Goal: Navigation & Orientation: Find specific page/section

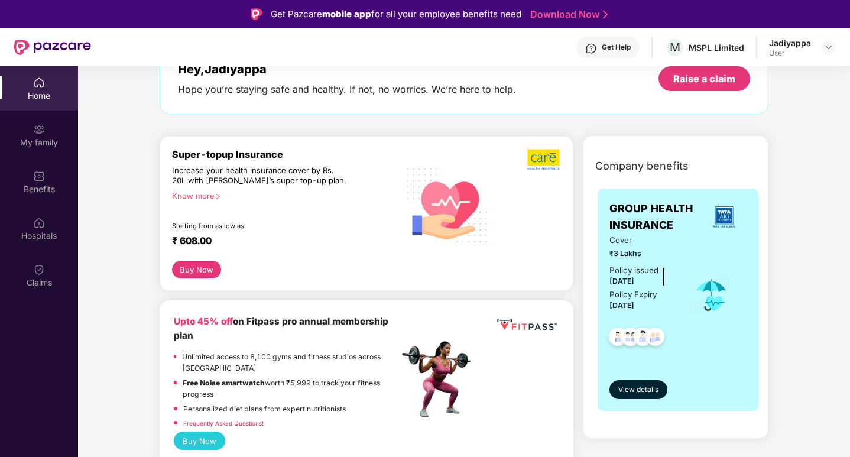
scroll to position [118, 0]
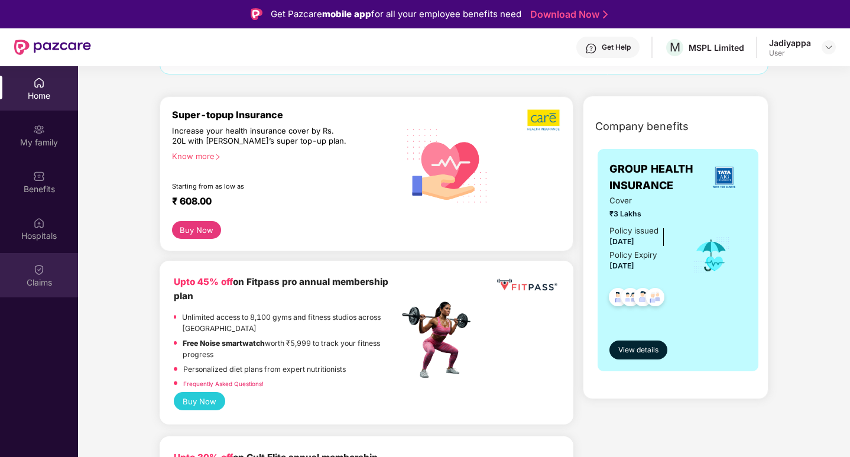
click at [37, 269] on img at bounding box center [39, 270] width 12 height 12
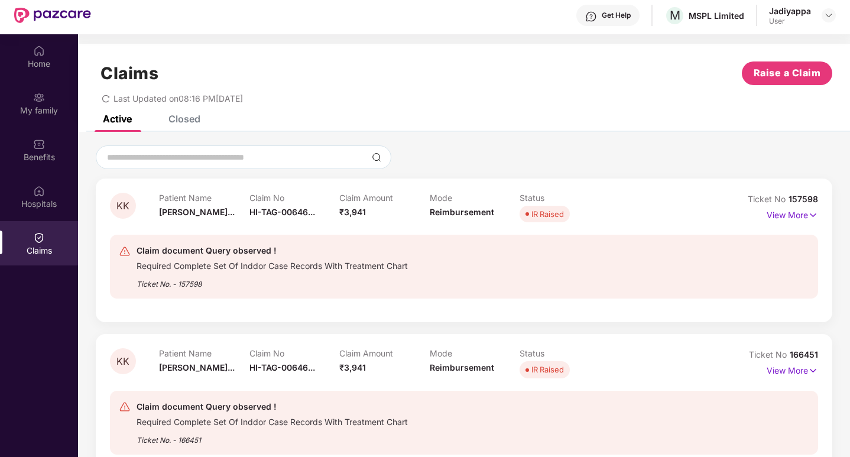
scroll to position [66, 0]
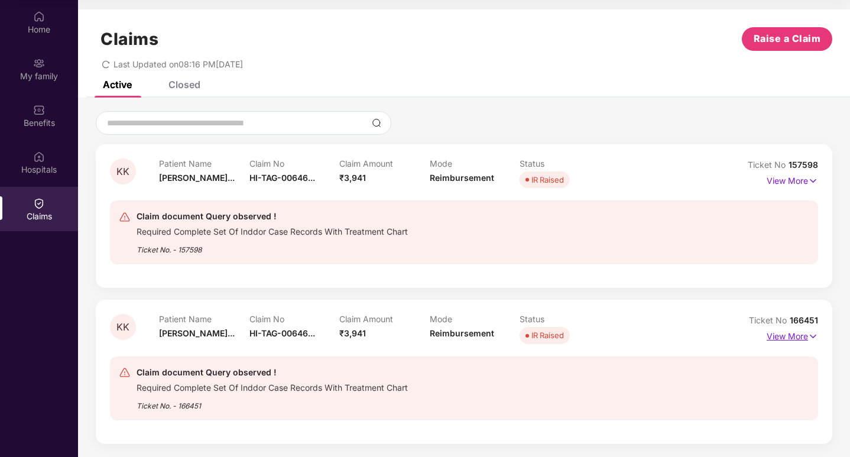
click at [789, 338] on p "View More" at bounding box center [792, 335] width 51 height 16
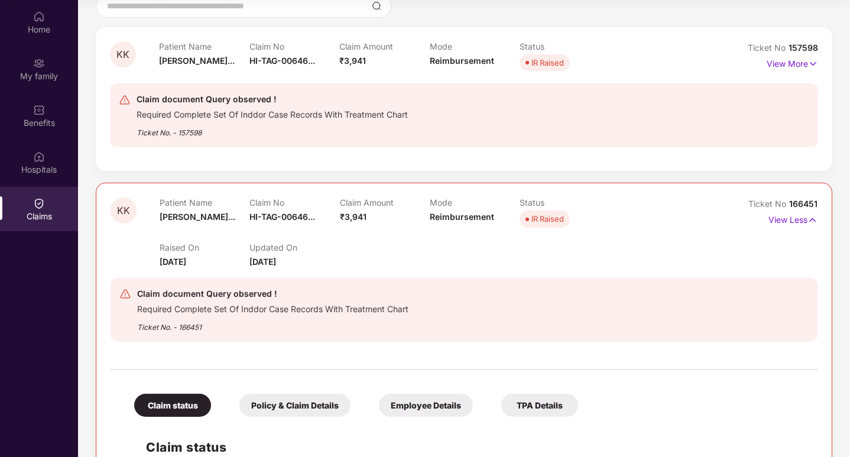
scroll to position [106, 0]
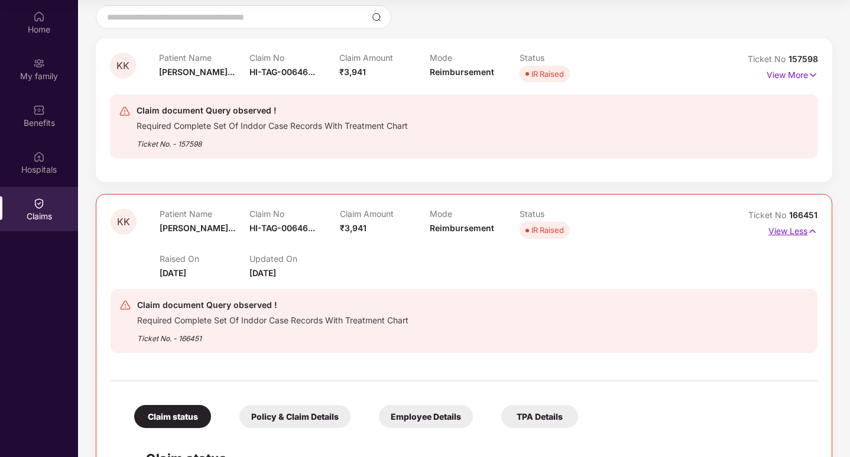
click at [796, 231] on p "View Less" at bounding box center [792, 230] width 49 height 16
